Goal: Information Seeking & Learning: Learn about a topic

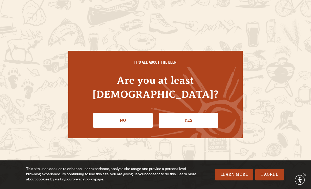
click at [191, 118] on link "Yes" at bounding box center [187, 120] width 59 height 15
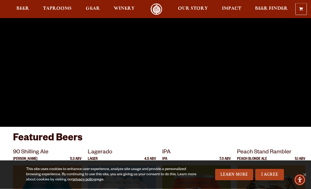
scroll to position [45, 0]
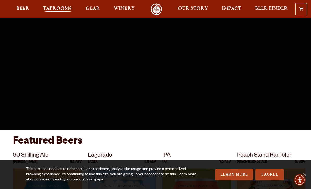
click at [54, 11] on span "Taprooms" at bounding box center [57, 9] width 29 height 4
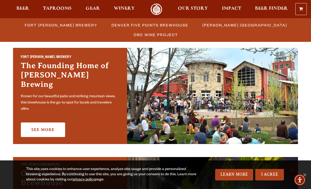
scroll to position [157, 0]
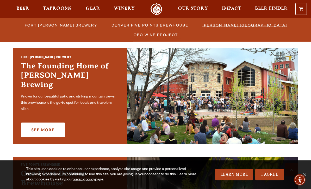
click at [214, 25] on span "[PERSON_NAME] [GEOGRAPHIC_DATA]" at bounding box center [244, 25] width 85 height 8
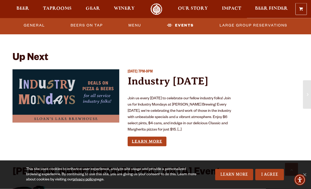
scroll to position [1055, 0]
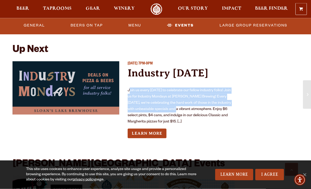
drag, startPoint x: 129, startPoint y: 82, endPoint x: 181, endPoint y: 99, distance: 55.5
click at [181, 99] on p "Join us every Monday to celebrate our fellow industry folks! Join us for Indust…" at bounding box center [181, 106] width 107 height 37
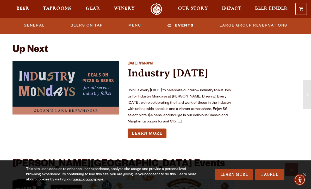
click at [150, 129] on link "Learn More" at bounding box center [147, 134] width 39 height 10
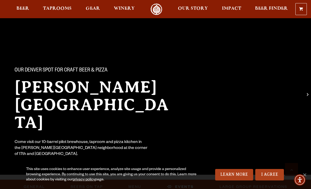
scroll to position [1072, 0]
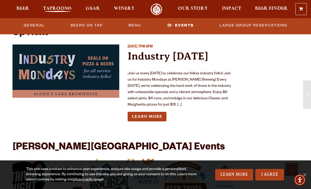
click at [60, 11] on span "Taprooms" at bounding box center [57, 9] width 29 height 4
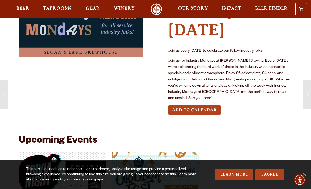
scroll to position [38, 0]
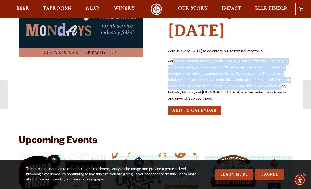
drag, startPoint x: 173, startPoint y: 61, endPoint x: 268, endPoint y: 82, distance: 98.0
click at [268, 82] on p "Join us for Industry Mondays at [PERSON_NAME] Brewing! Every [DATE], we're cele…" at bounding box center [230, 81] width 124 height 44
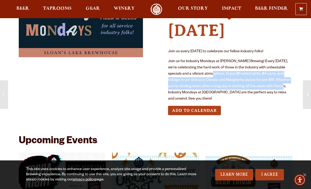
drag, startPoint x: 270, startPoint y: 85, endPoint x: 212, endPoint y: 72, distance: 59.6
click at [212, 72] on p "Join us for Industry Mondays at Odell Brewing! Every Monday, we're celebrating …" at bounding box center [230, 81] width 124 height 44
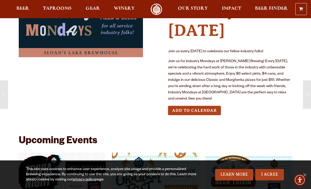
click at [212, 72] on p "Join us for Industry Mondays at Odell Brewing! Every Monday, we're celebrating …" at bounding box center [230, 81] width 124 height 44
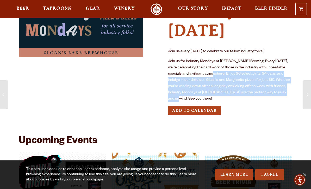
drag, startPoint x: 212, startPoint y: 72, endPoint x: 291, endPoint y: 88, distance: 80.3
click at [291, 88] on p "Join us for Industry Mondays at Odell Brewing! Every Monday, we're celebrating …" at bounding box center [230, 81] width 124 height 44
click at [271, 78] on p "Join us for Industry Mondays at Odell Brewing! Every Monday, we're celebrating …" at bounding box center [230, 81] width 124 height 44
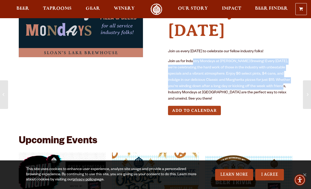
drag, startPoint x: 270, startPoint y: 87, endPoint x: 184, endPoint y: 55, distance: 92.0
click at [184, 55] on div "Join us every Monday to celebrate our fellow industry folks! Join us for Indust…" at bounding box center [230, 76] width 124 height 54
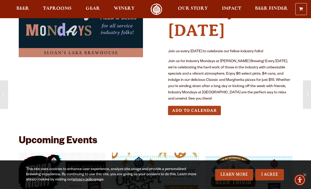
click at [196, 64] on p "Join us for Industry Mondays at Odell Brewing! Every Monday, we're celebrating …" at bounding box center [230, 81] width 124 height 44
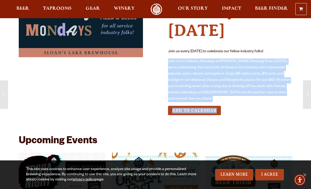
drag, startPoint x: 160, startPoint y: 58, endPoint x: 283, endPoint y: 105, distance: 132.2
click at [283, 105] on div "Monday August 18, 2025 7PM-9PM Industry Monday Join us every Monday to celebrat…" at bounding box center [155, 59] width 273 height 129
click at [283, 106] on div "Add to Calendar" at bounding box center [230, 111] width 124 height 10
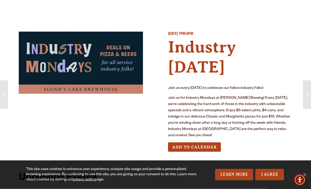
scroll to position [0, 0]
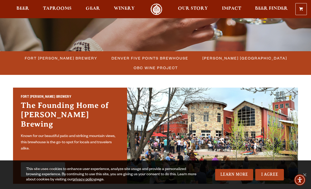
scroll to position [119, 0]
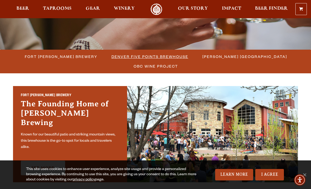
click at [153, 56] on span "Denver Five Points Brewhouse" at bounding box center [149, 57] width 77 height 8
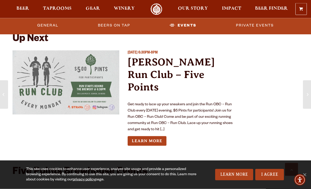
scroll to position [1316, 0]
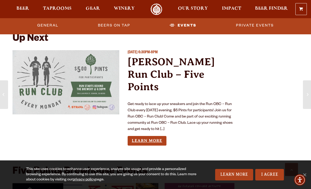
click at [148, 136] on link "Learn More" at bounding box center [147, 141] width 39 height 10
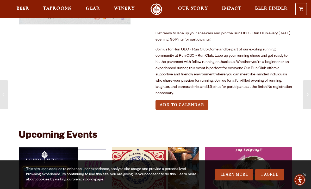
scroll to position [75, 0]
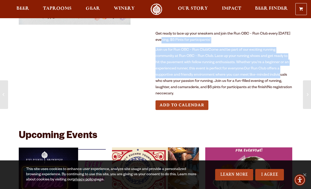
drag, startPoint x: 187, startPoint y: 39, endPoint x: 199, endPoint y: 81, distance: 44.1
click at [199, 81] on div "Get ready to lace up your sneakers and join the Run OBC - Run Club every [DATE]…" at bounding box center [223, 64] width 137 height 66
click at [199, 81] on p "Join us for Run OBC - Run Club!Come and be part of our exciting running communi…" at bounding box center [223, 72] width 137 height 50
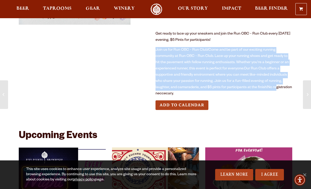
drag, startPoint x: 169, startPoint y: 50, endPoint x: 202, endPoint y: 88, distance: 50.7
click at [214, 89] on p "Join us for Run OBC - Run Club!Come and be part of our exciting running communi…" at bounding box center [223, 72] width 137 height 50
click at [199, 86] on p "Join us for Run OBC - Run Club!Come and be part of our exciting running communi…" at bounding box center [223, 72] width 137 height 50
